Goal: Task Accomplishment & Management: Complete application form

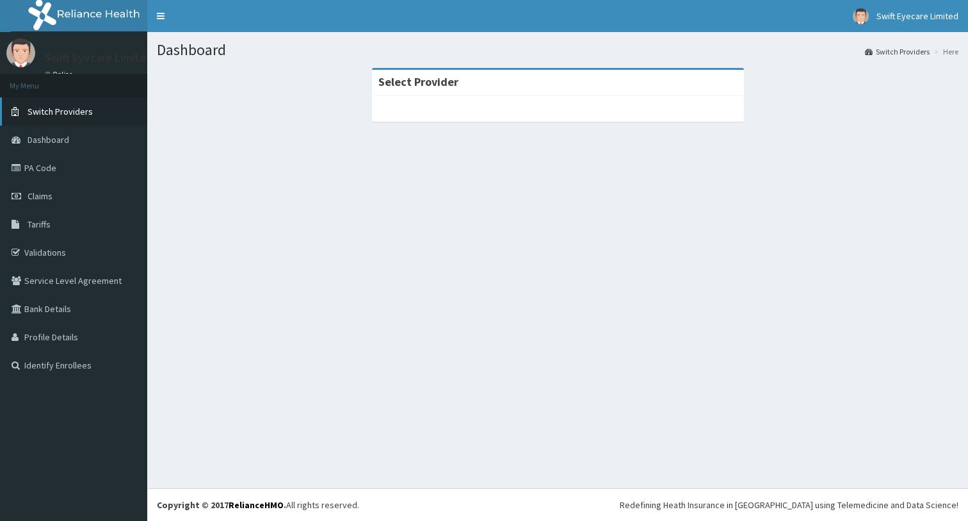
click at [59, 108] on span "Switch Providers" at bounding box center [60, 112] width 65 height 12
click at [40, 174] on link "PA Code" at bounding box center [73, 168] width 147 height 28
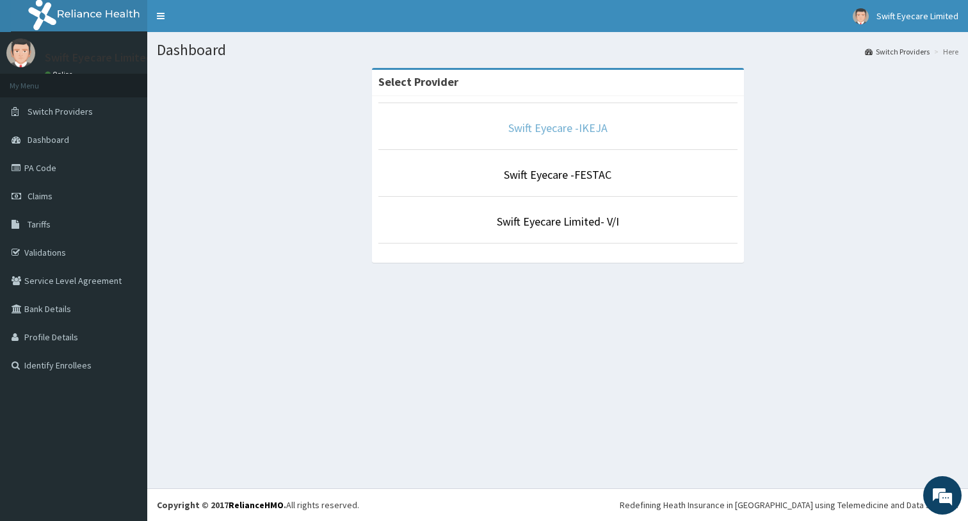
click at [561, 131] on link "Swift Eyecare -IKEJA" at bounding box center [557, 127] width 99 height 15
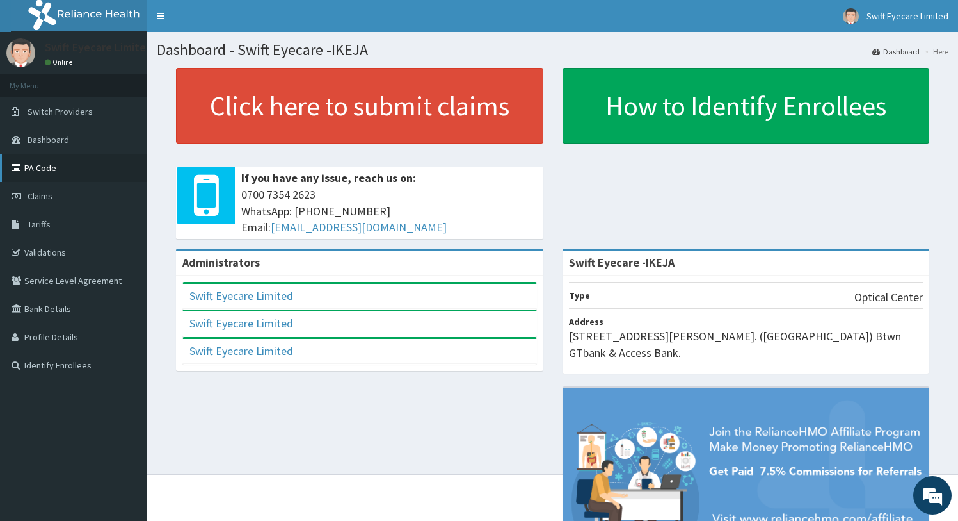
click at [29, 166] on link "PA Code" at bounding box center [73, 168] width 147 height 28
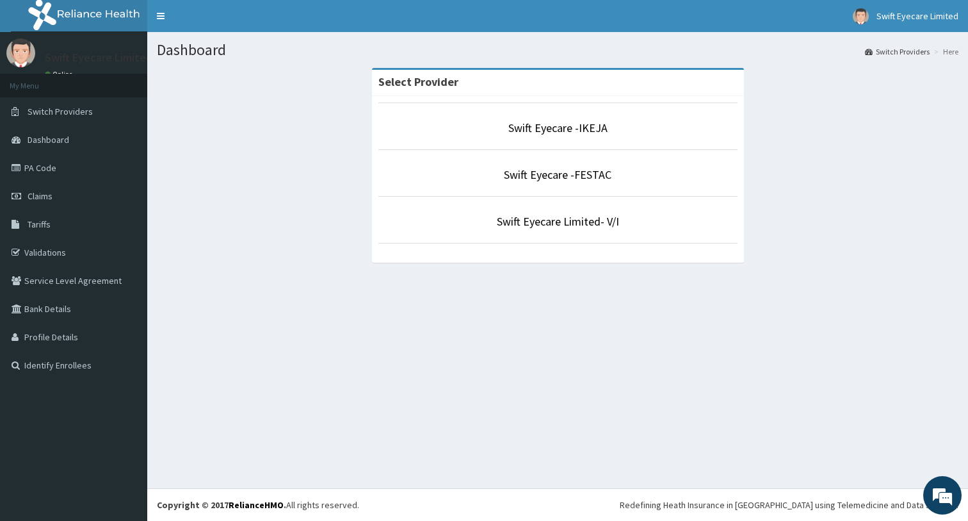
click at [583, 140] on li "Swift Eyecare -IKEJA" at bounding box center [557, 125] width 359 height 47
click at [578, 129] on link "Swift Eyecare -IKEJA" at bounding box center [557, 127] width 99 height 15
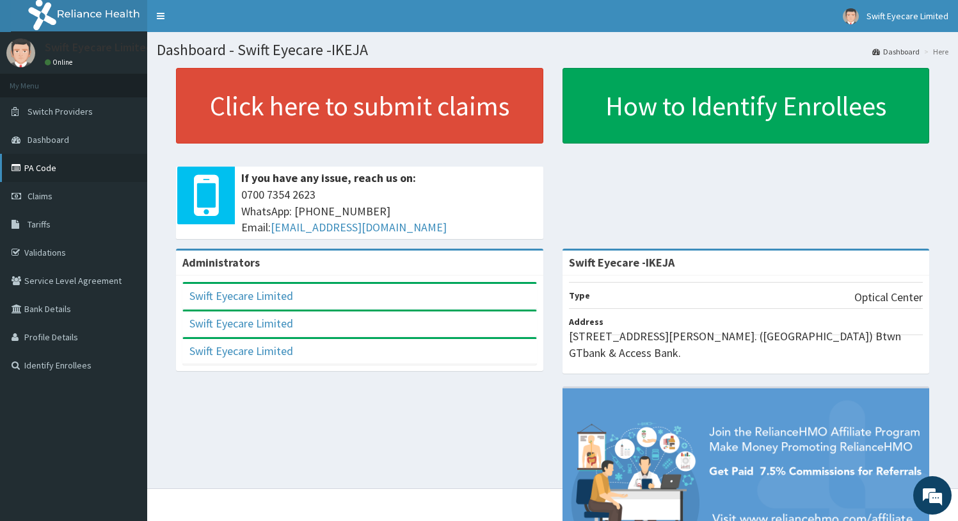
click at [28, 167] on link "PA Code" at bounding box center [73, 168] width 147 height 28
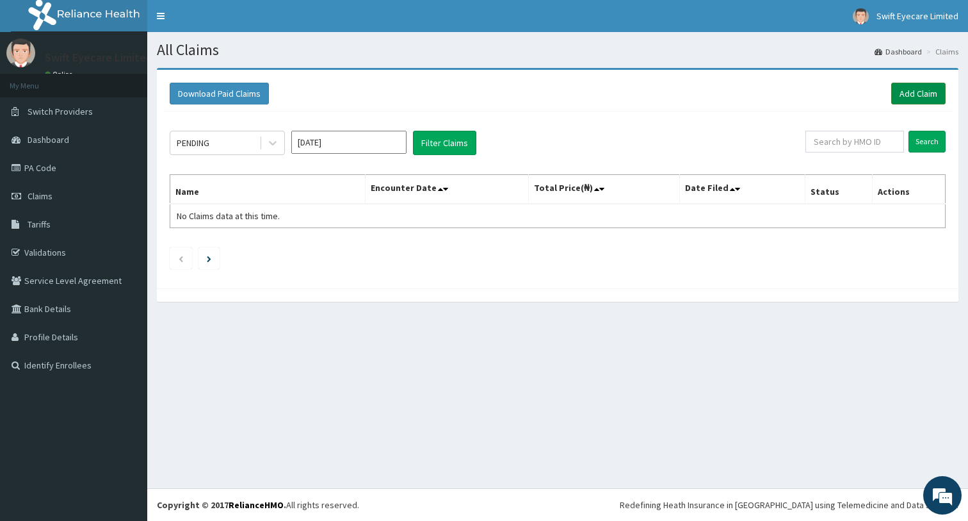
click at [922, 92] on link "Add Claim" at bounding box center [918, 94] width 54 height 22
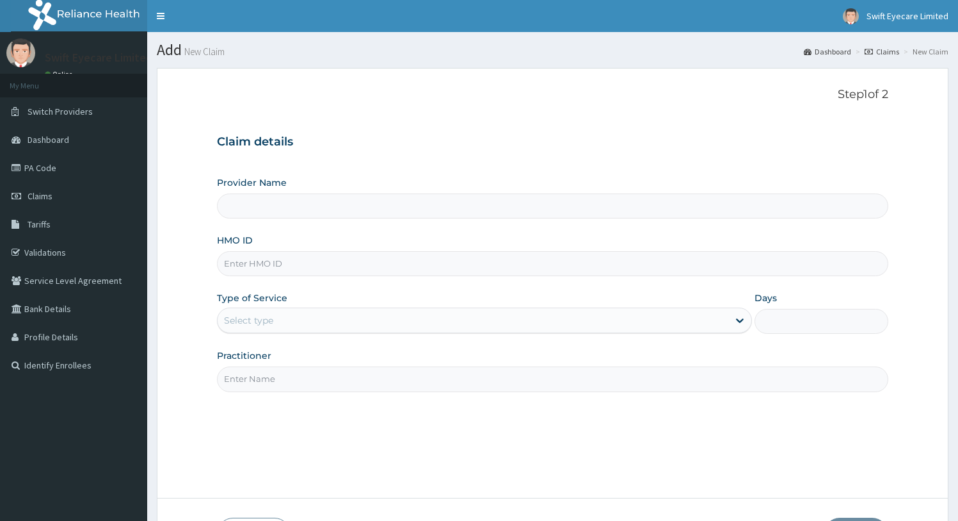
click at [295, 209] on input "Provider Name" at bounding box center [553, 205] width 672 height 25
click at [272, 266] on input "HMO ID" at bounding box center [553, 263] width 672 height 25
type input "Swift Eyecare -IKEJA"
paste input "SOF/10007/A"
type input "SOF/10007/A"
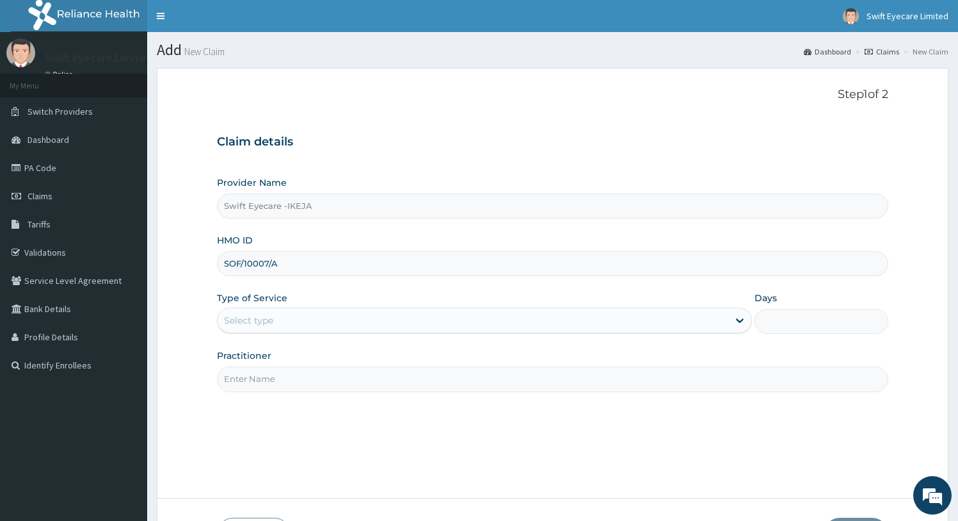
click at [286, 314] on div "Select type" at bounding box center [474, 320] width 512 height 20
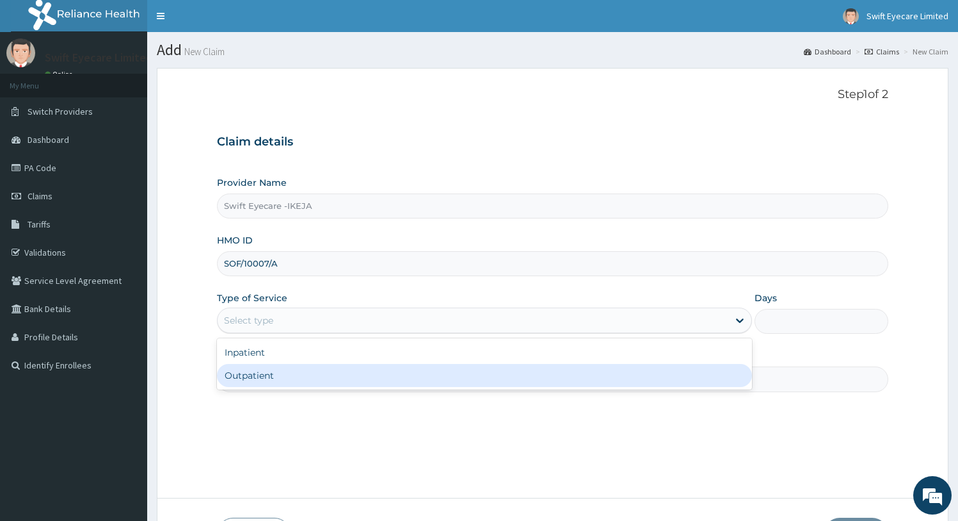
click at [269, 373] on div "Outpatient" at bounding box center [485, 375] width 536 height 23
type input "1"
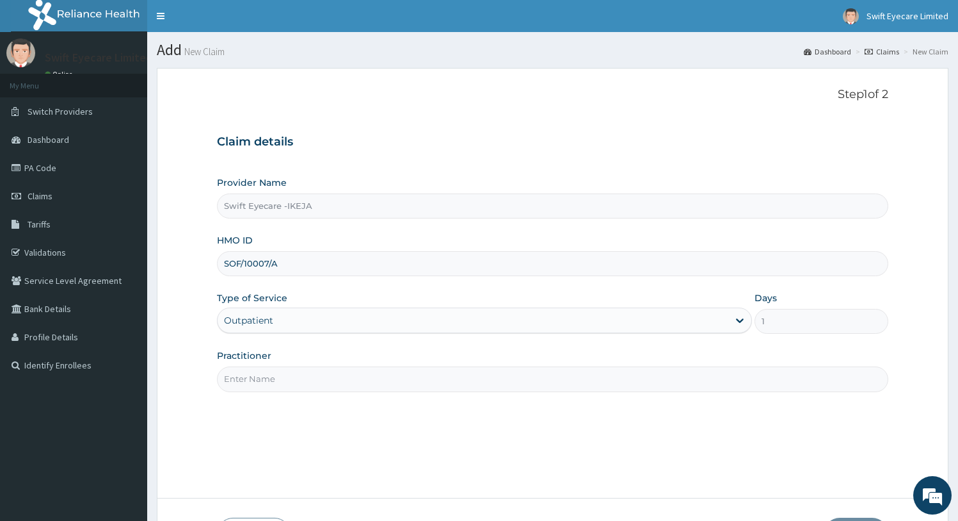
click at [277, 375] on input "Practitioner" at bounding box center [553, 378] width 672 height 25
type input "DR NNENNA"
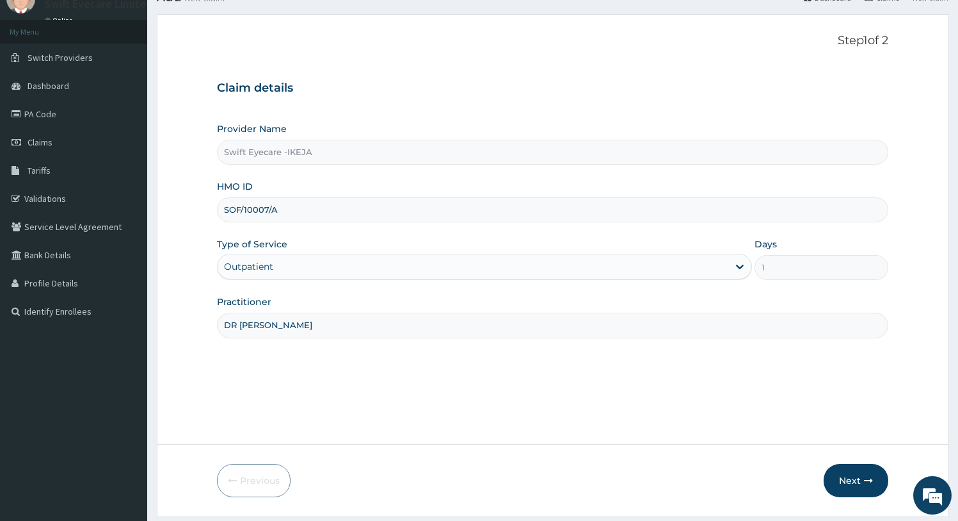
scroll to position [92, 0]
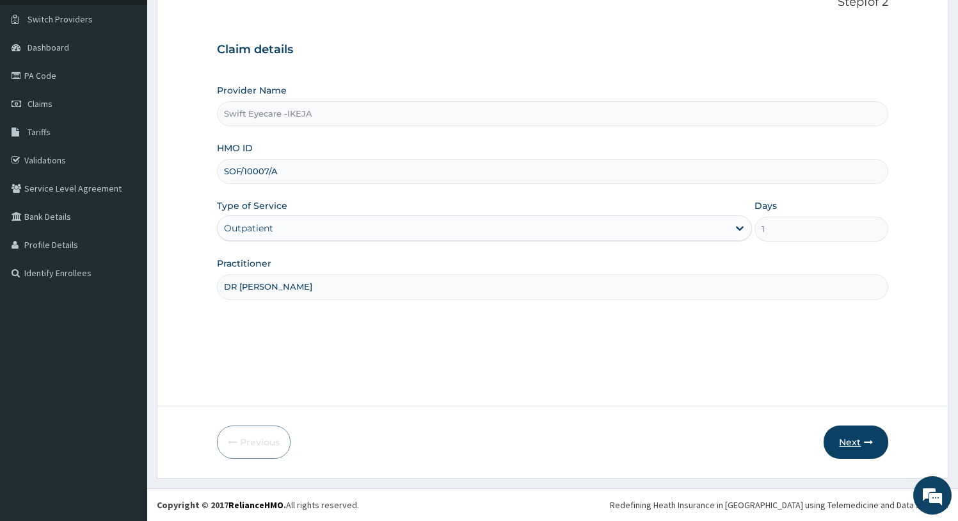
click at [866, 439] on icon "button" at bounding box center [868, 441] width 9 height 9
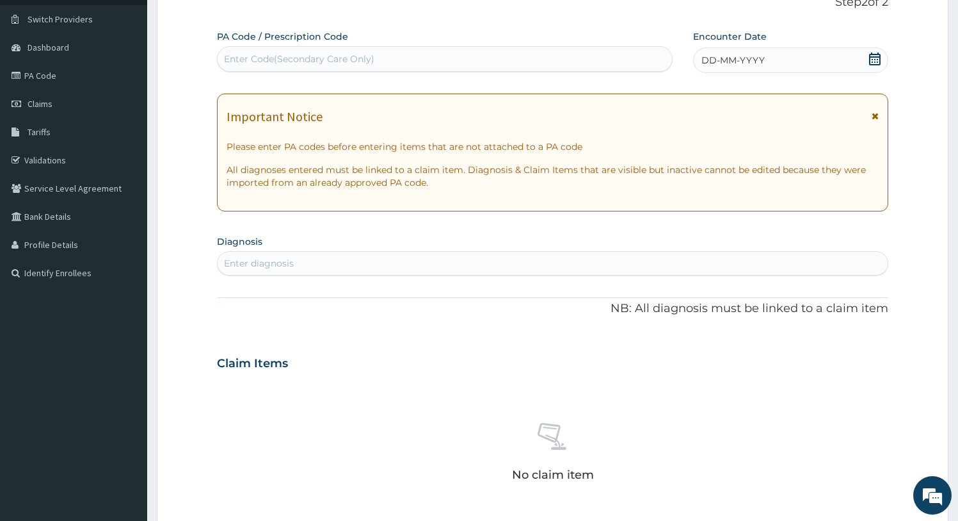
scroll to position [0, 0]
click at [367, 60] on div "Enter Code(Secondary Care Only)" at bounding box center [299, 58] width 150 height 13
drag, startPoint x: 367, startPoint y: 60, endPoint x: 331, endPoint y: 47, distance: 38.5
click at [329, 50] on div "Enter Code(Secondary Care Only)" at bounding box center [445, 59] width 455 height 20
drag, startPoint x: 301, startPoint y: 56, endPoint x: 261, endPoint y: 37, distance: 44.1
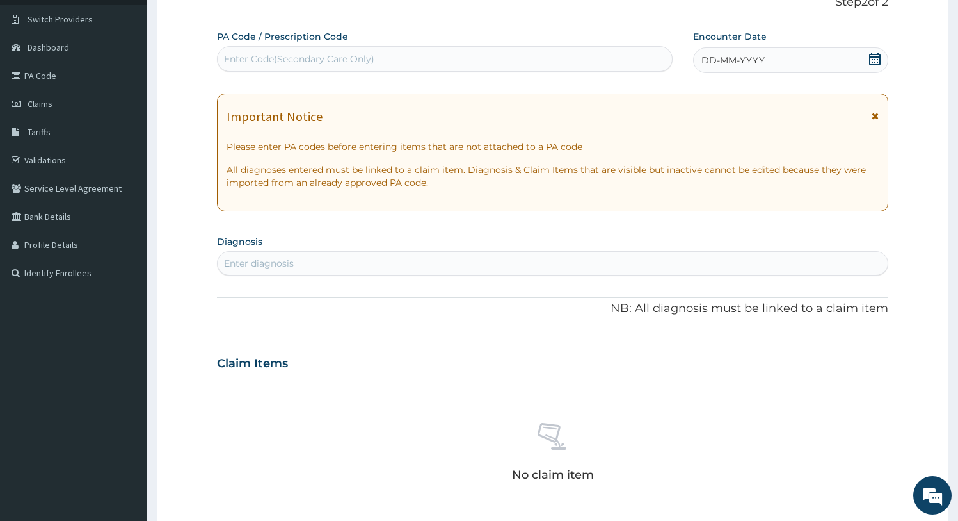
click at [261, 37] on label "PA Code / Prescription Code" at bounding box center [282, 36] width 131 height 13
click at [298, 56] on div "Enter Code(Secondary Care Only)" at bounding box center [299, 58] width 150 height 13
paste input "PA/F0AB5C"
type input "PA/F0AB5C"
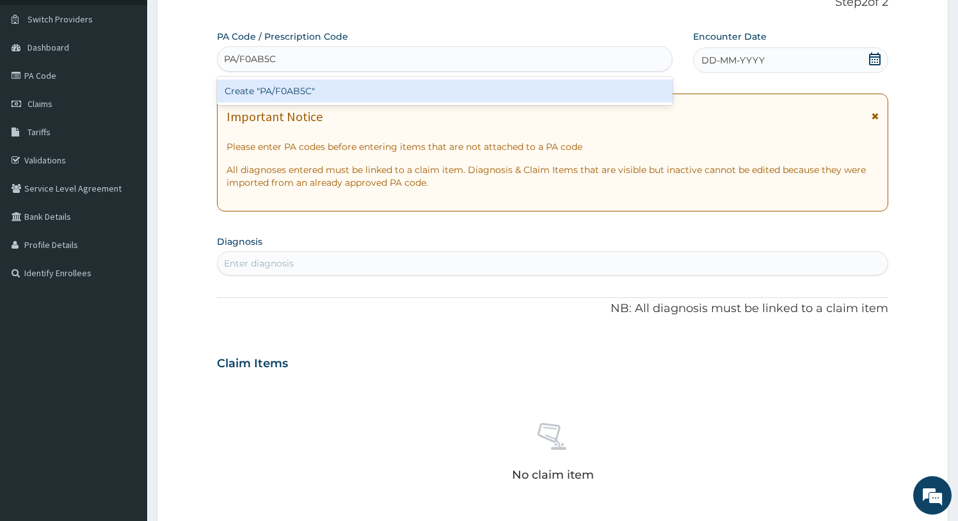
click at [295, 96] on div "Create "PA/F0AB5C"" at bounding box center [445, 90] width 456 height 23
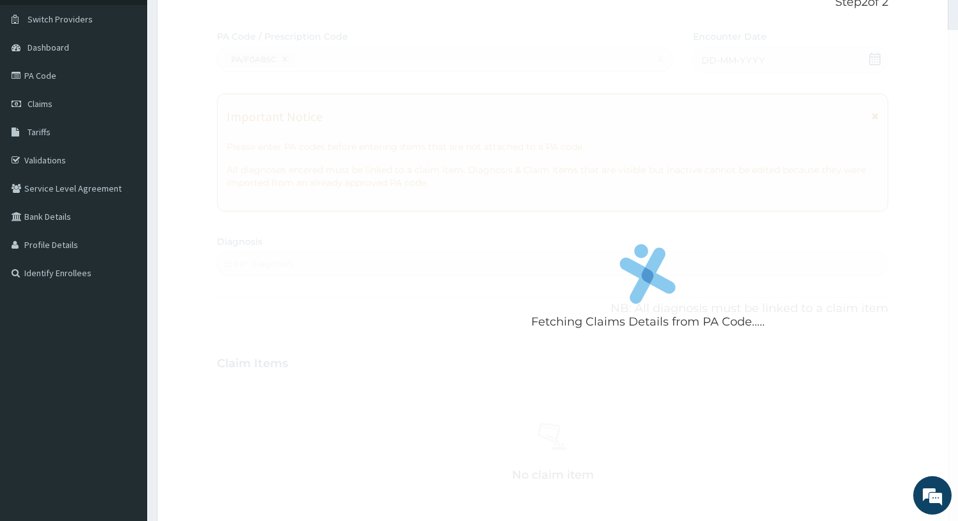
click at [439, 316] on div "Fetching Claims Details from PA Code....." at bounding box center [648, 290] width 862 height 521
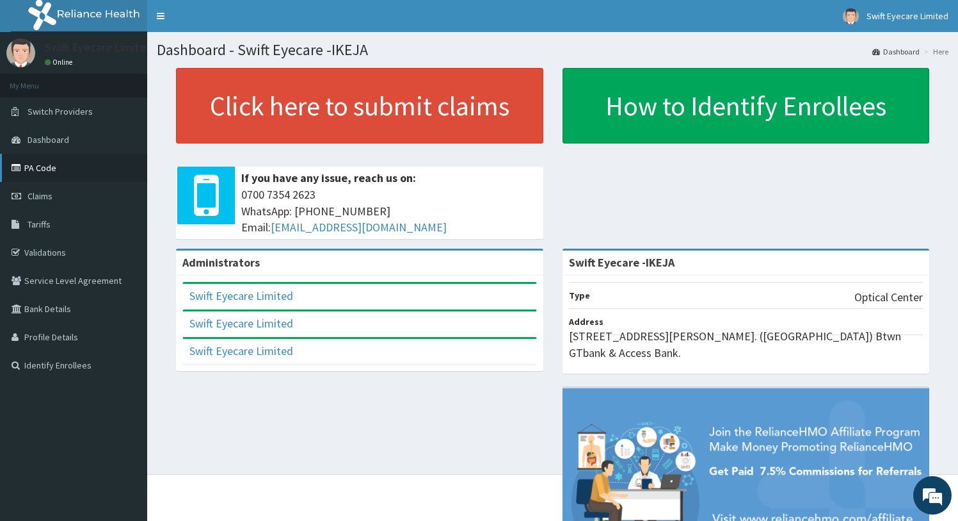
click at [39, 175] on link "PA Code" at bounding box center [73, 168] width 147 height 28
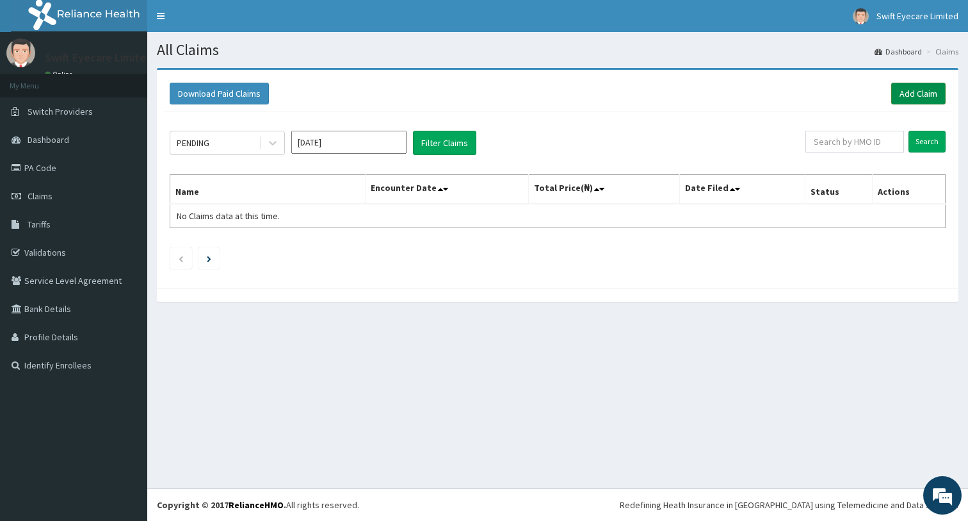
click at [916, 87] on link "Add Claim" at bounding box center [918, 94] width 54 height 22
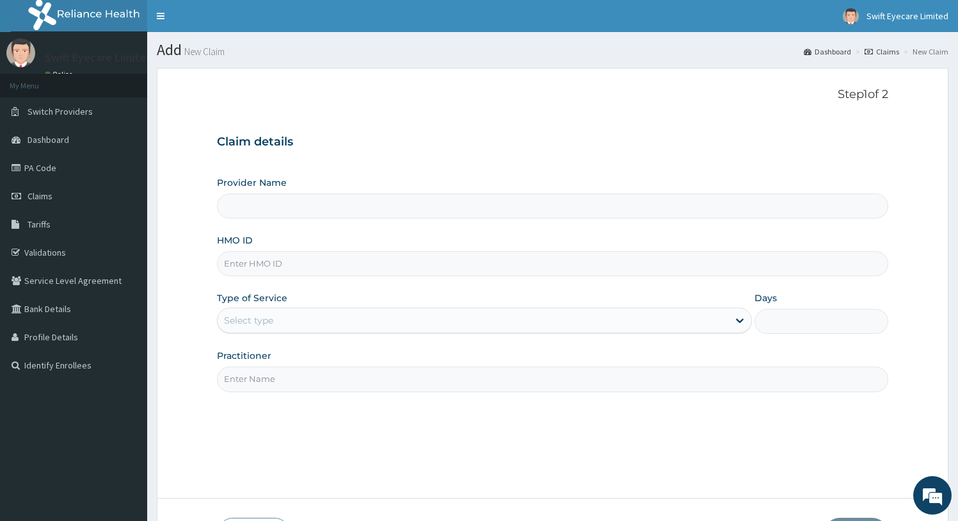
click at [299, 264] on input "HMO ID" at bounding box center [553, 263] width 672 height 25
type input "Swift Eyecare -IKEJA"
paste input "SOF/10007/A"
type input "SOF/10007/A"
click at [270, 316] on div "Select type" at bounding box center [248, 320] width 49 height 13
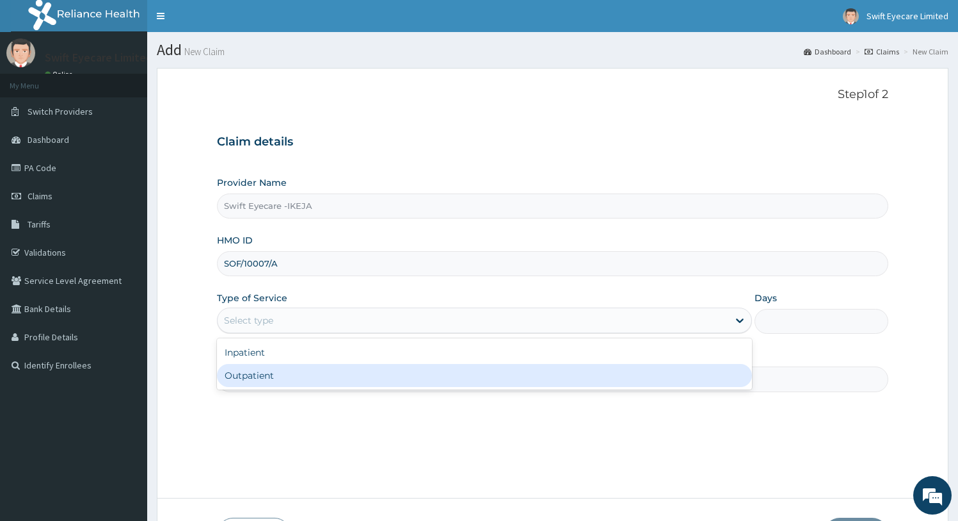
click at [274, 378] on div "Outpatient" at bounding box center [485, 375] width 536 height 23
type input "1"
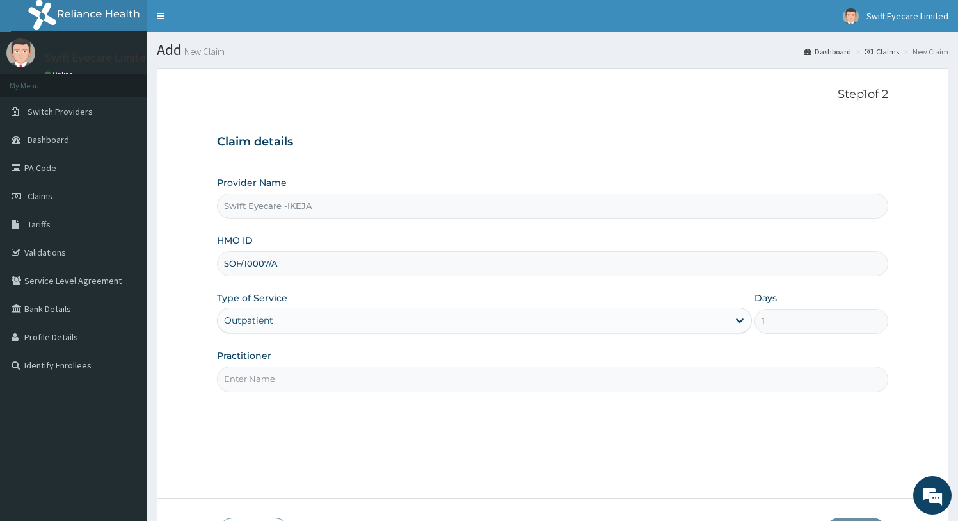
click at [275, 366] on input "Practitioner" at bounding box center [553, 378] width 672 height 25
type input "DR NNENNA"
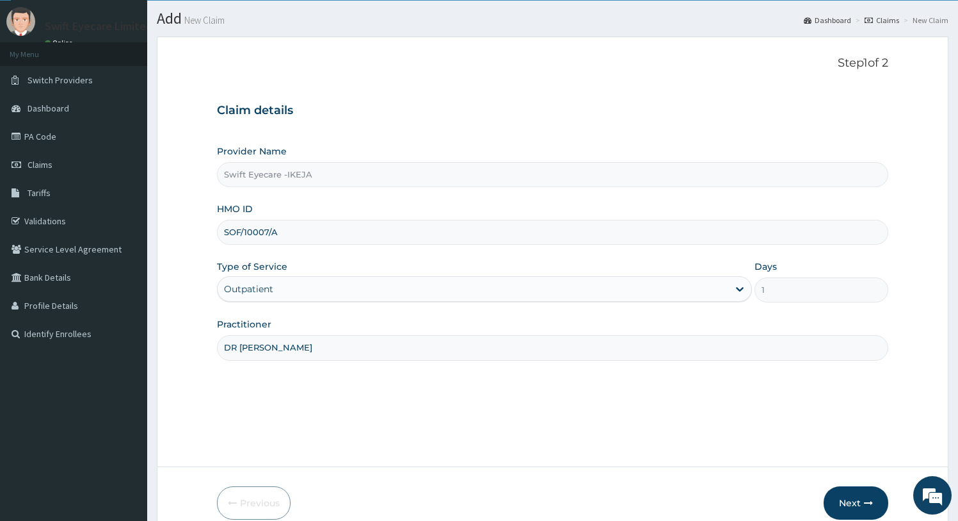
scroll to position [92, 0]
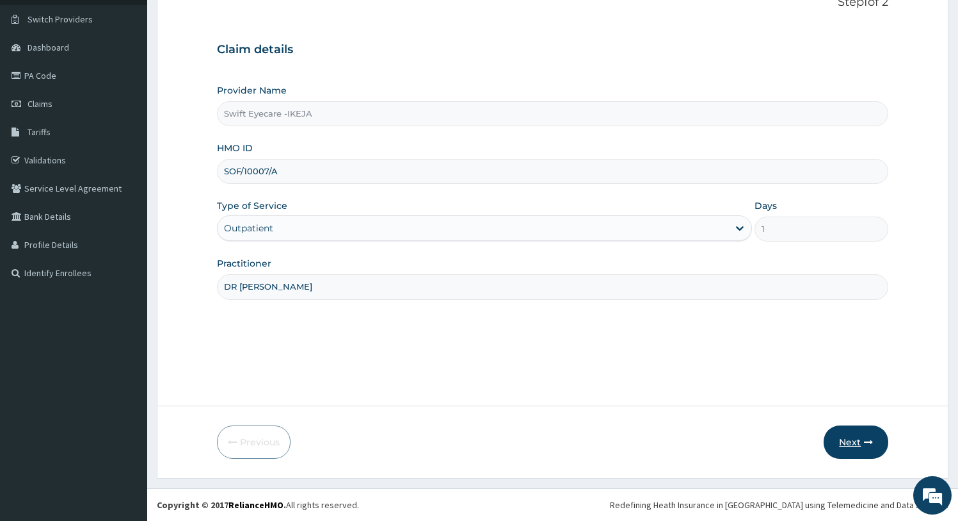
click at [870, 443] on icon "button" at bounding box center [868, 441] width 9 height 9
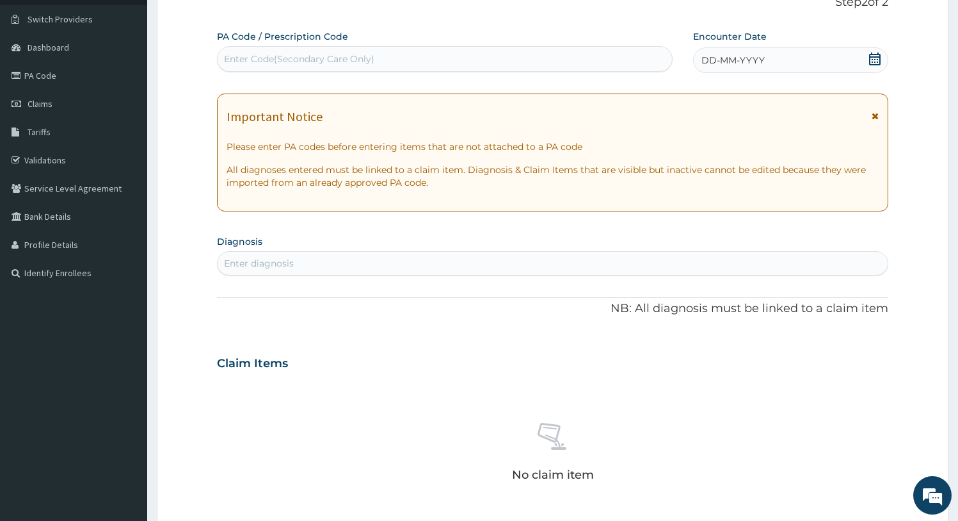
scroll to position [0, 0]
click at [477, 58] on div "Enter Code(Secondary Care Only)" at bounding box center [445, 59] width 455 height 20
paste input "PA/F0AB5C"
type input "PA/F0AB5C"
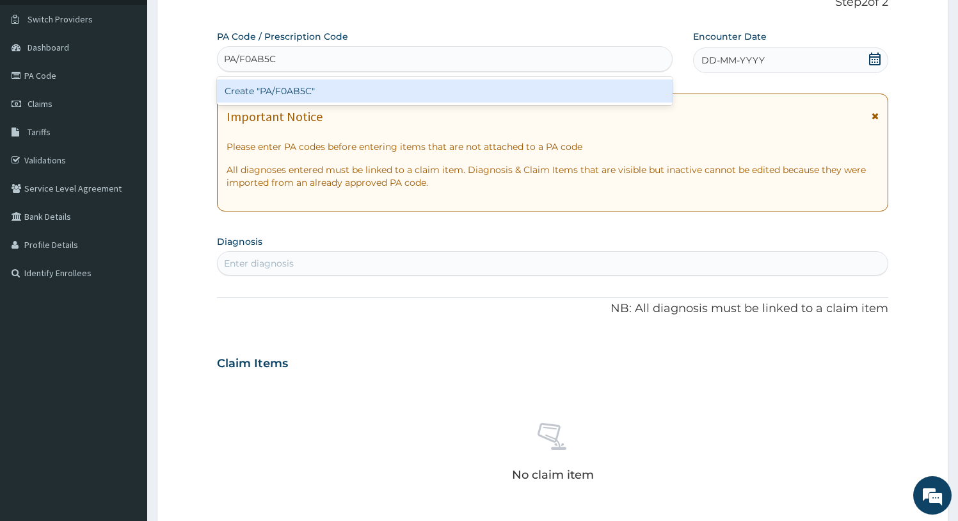
click at [430, 97] on div "Create "PA/F0AB5C"" at bounding box center [445, 90] width 456 height 23
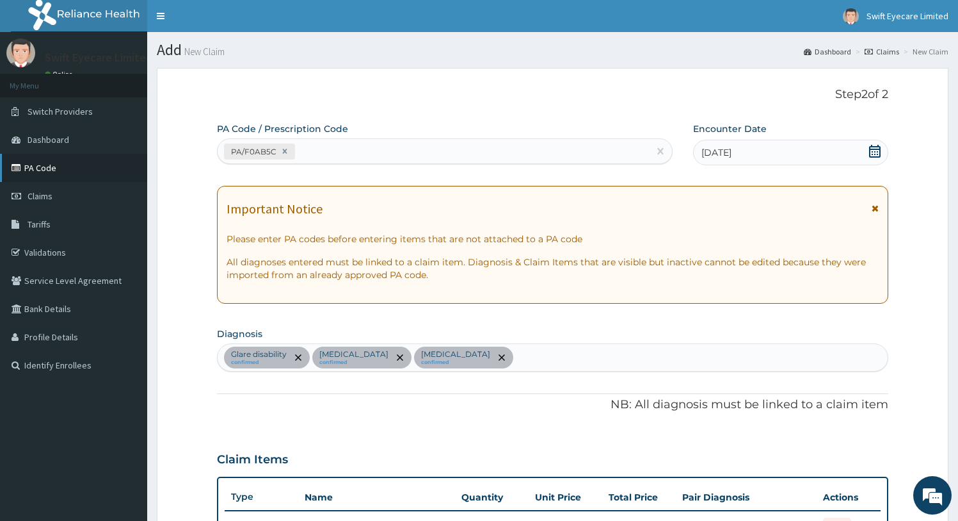
click at [43, 167] on link "PA Code" at bounding box center [73, 168] width 147 height 28
